Goal: Task Accomplishment & Management: Manage account settings

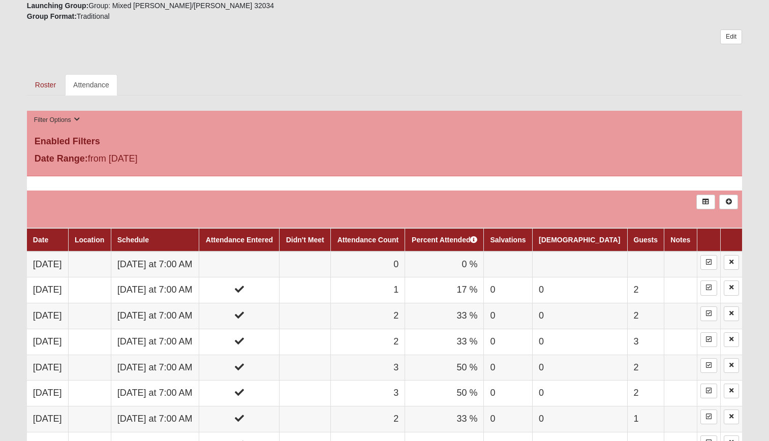
scroll to position [407, 0]
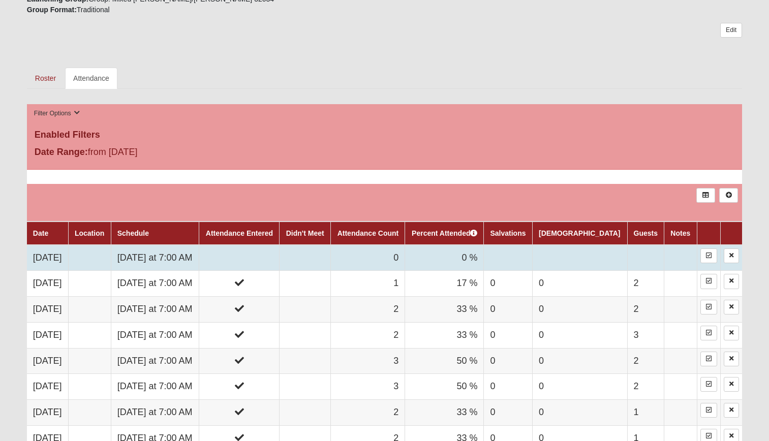
click at [199, 257] on td "Wednesday at 7:00 AM" at bounding box center [155, 258] width 88 height 26
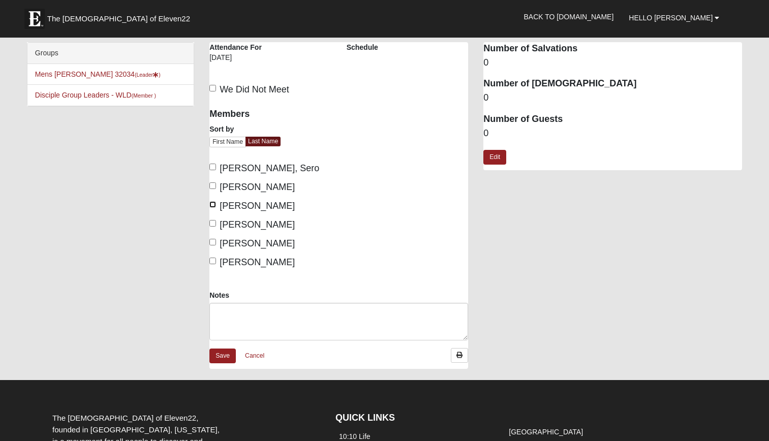
click at [214, 204] on input "[PERSON_NAME]" at bounding box center [213, 204] width 7 height 7
checkbox input "true"
click at [217, 221] on label "Lane, Brian" at bounding box center [252, 225] width 85 height 14
click at [216, 221] on input "Lane, Brian" at bounding box center [213, 223] width 7 height 7
checkbox input "true"
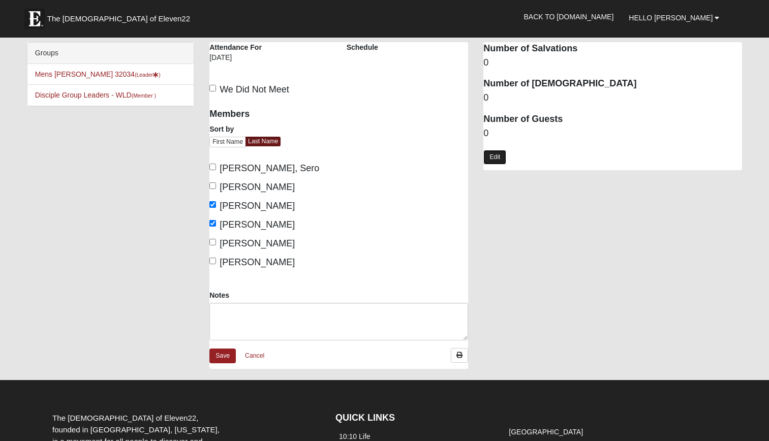
click at [503, 156] on link "Edit" at bounding box center [495, 157] width 23 height 15
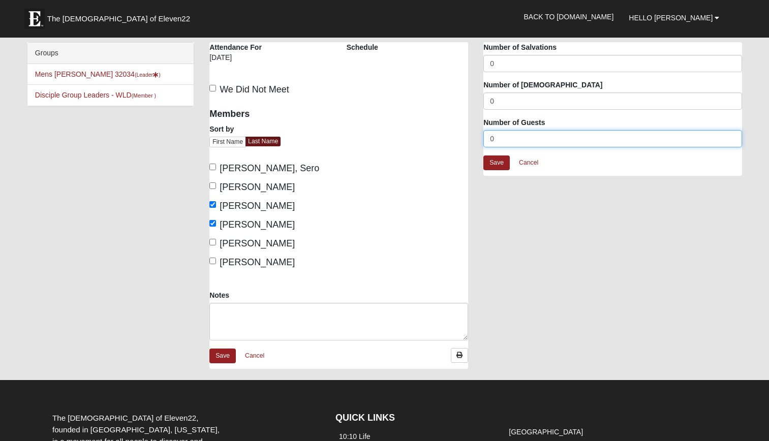
click at [505, 139] on input "0" at bounding box center [613, 138] width 259 height 17
type input "2"
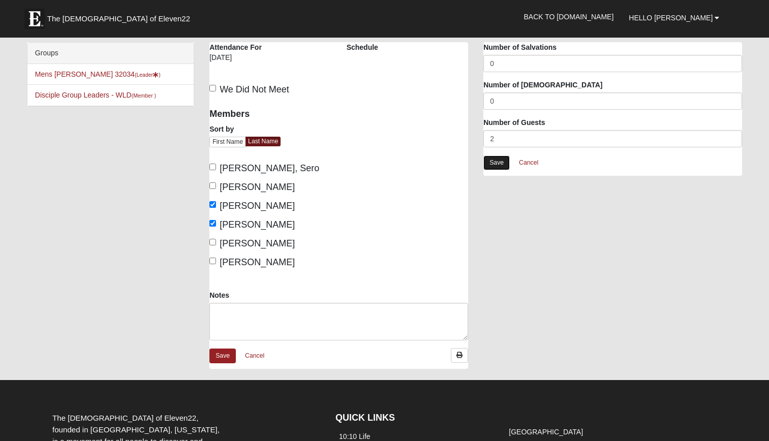
click at [500, 160] on link "Save" at bounding box center [497, 163] width 26 height 15
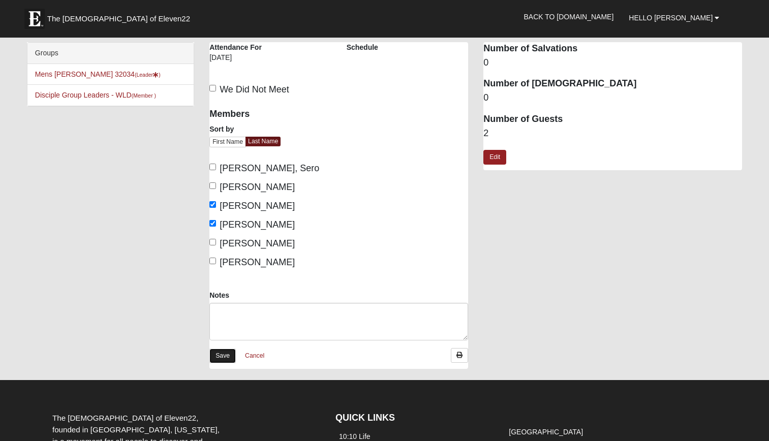
click at [224, 356] on link "Save" at bounding box center [223, 356] width 26 height 15
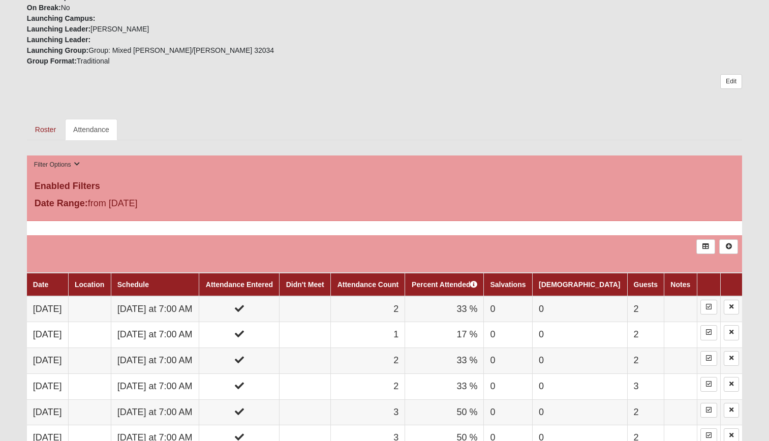
scroll to position [407, 0]
